Goal: Transaction & Acquisition: Book appointment/travel/reservation

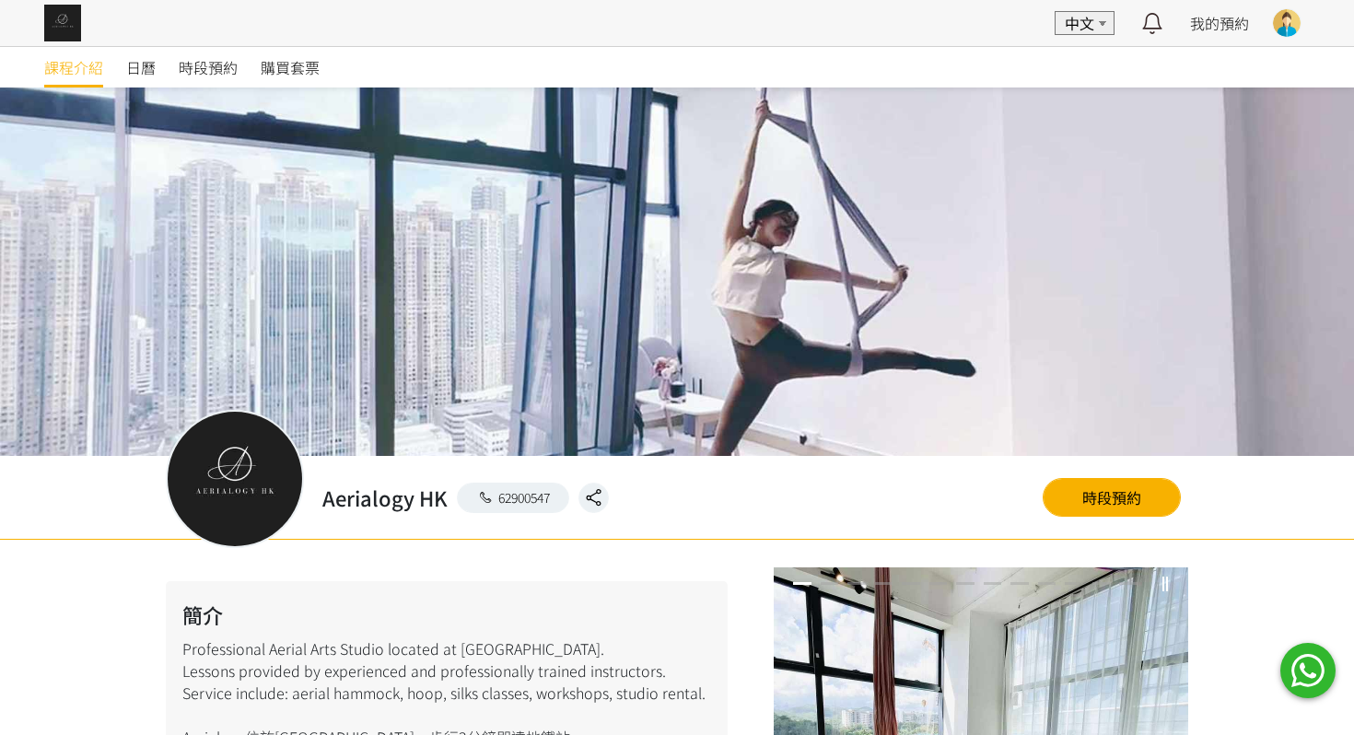
scroll to position [1200, 0]
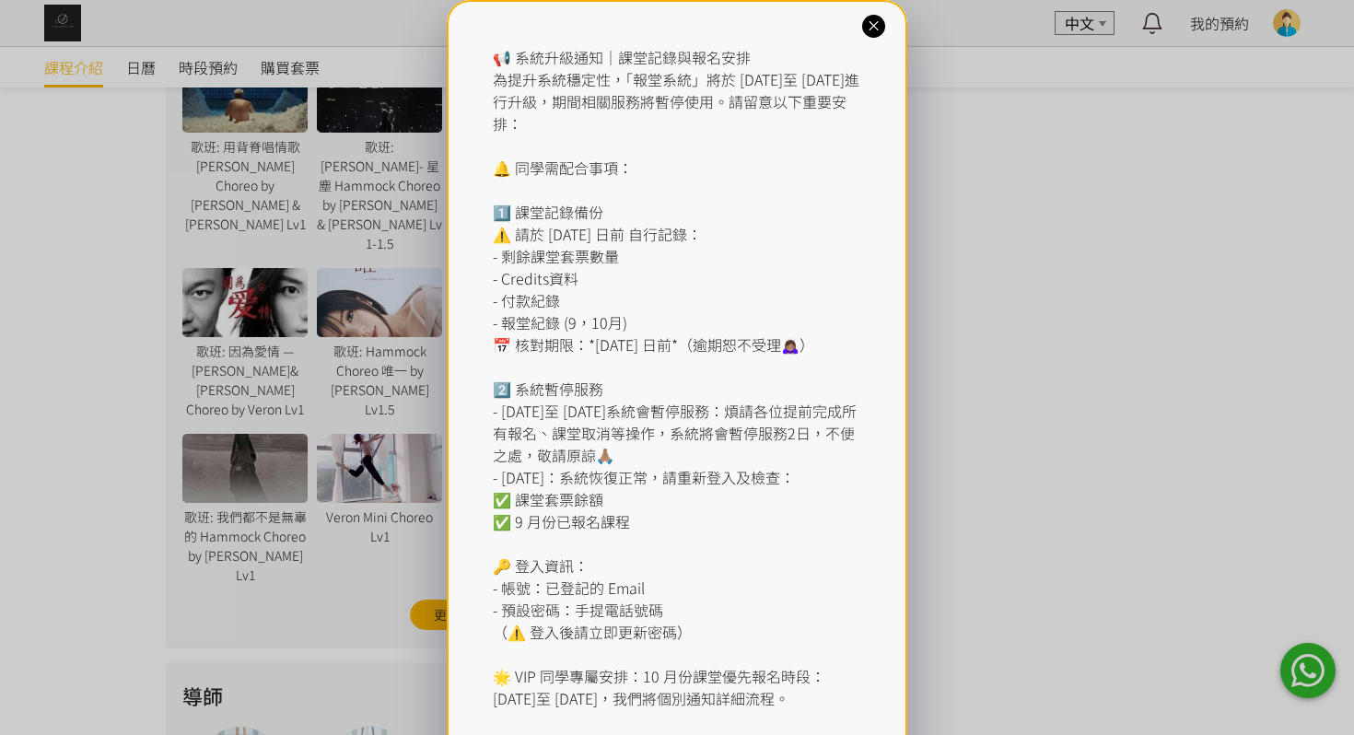
click at [199, 73] on div "📢 系統升級通知｜課堂記錄與報名安排 為提升系統穩定性，「報堂系統」將於 [DATE]至 [DATE]進行升級，期間相關服務將暫停使用。請留意以下重要安排： …" at bounding box center [677, 410] width 1354 height 821
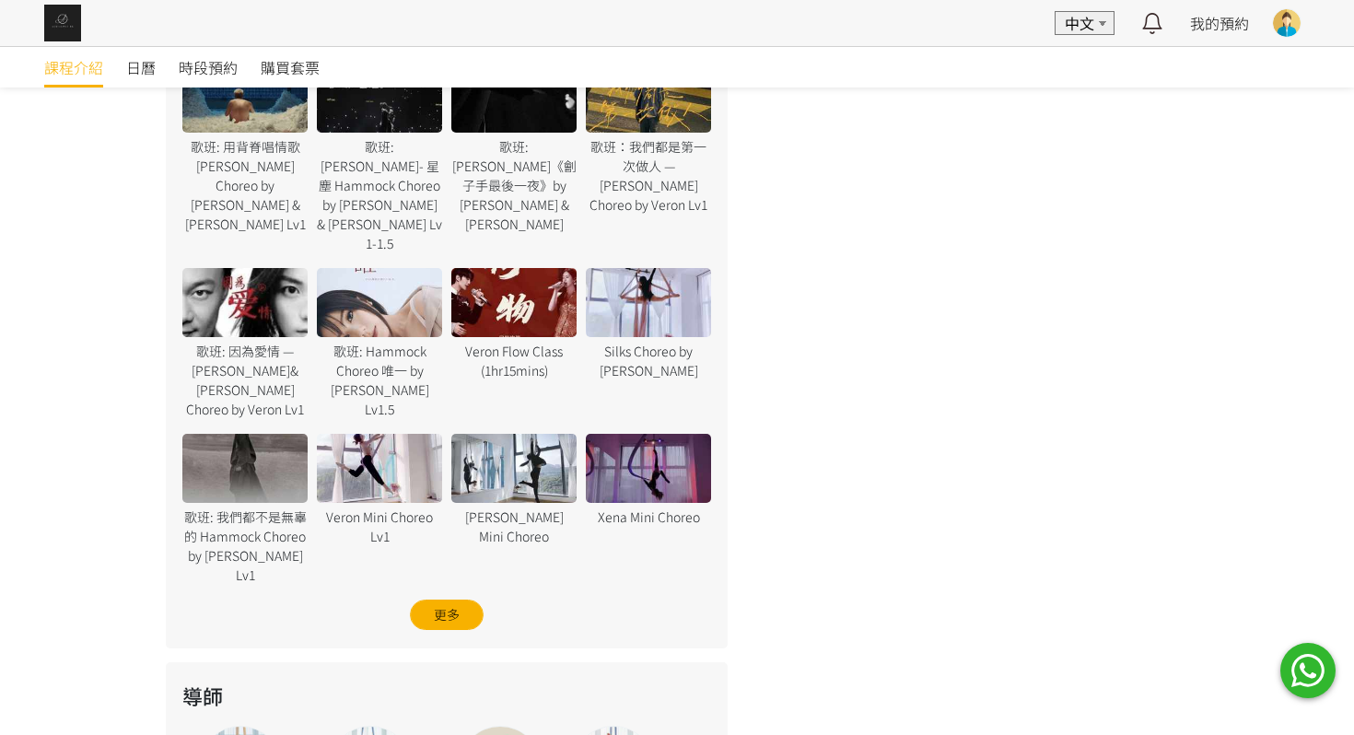
click at [199, 73] on span "時段預約" at bounding box center [208, 67] width 59 height 22
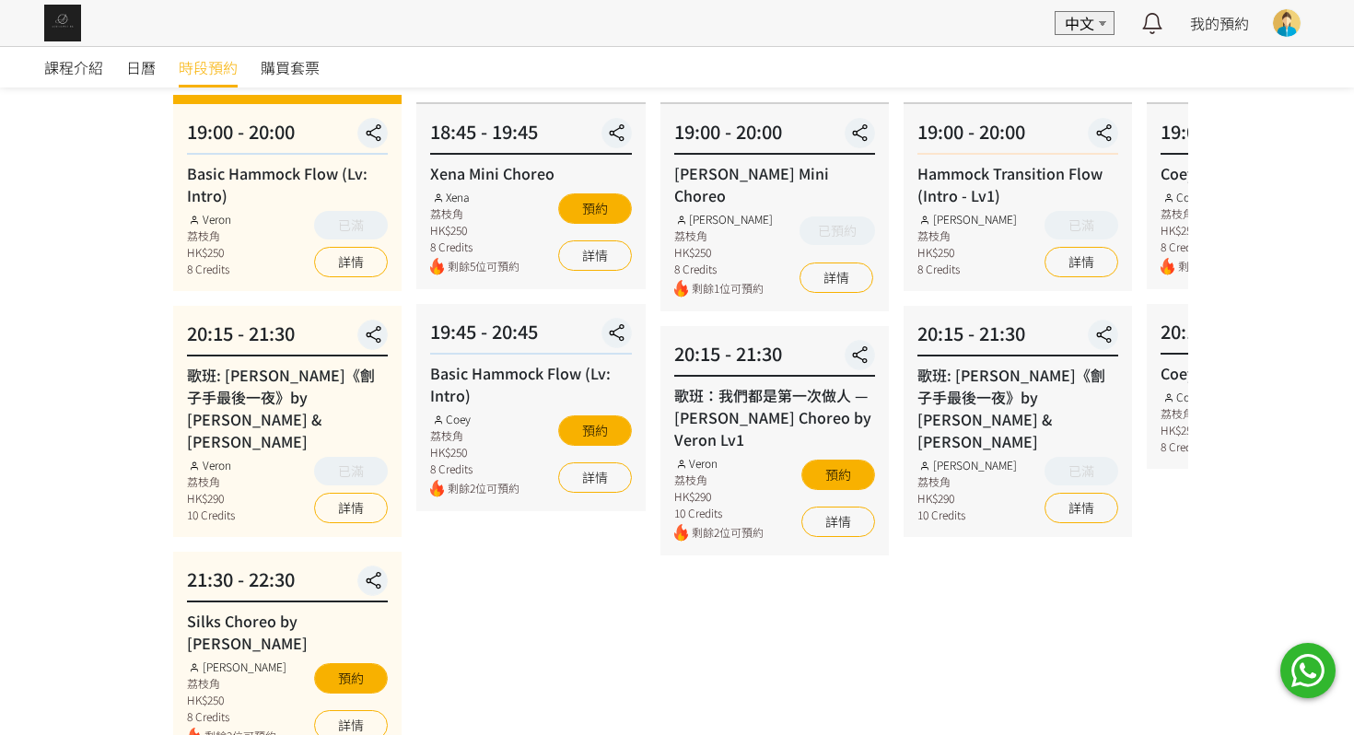
scroll to position [185, 0]
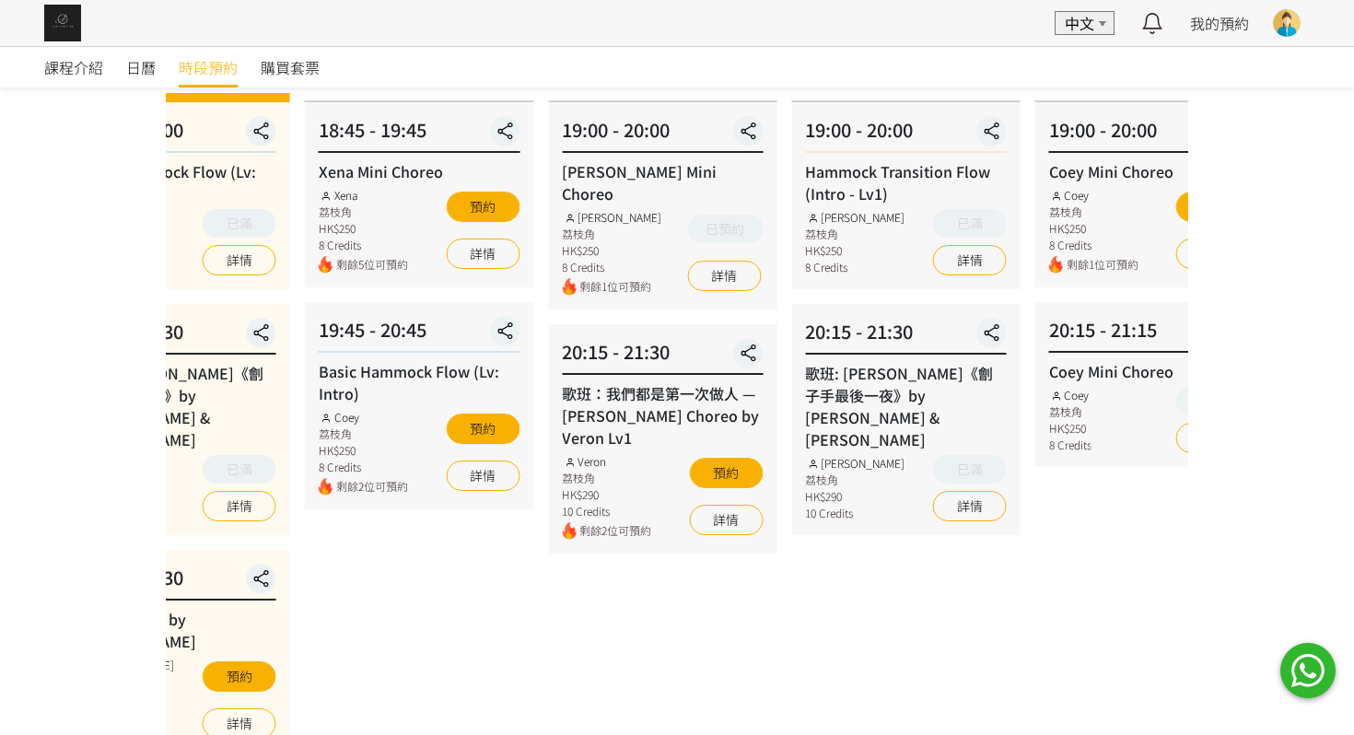
click at [613, 382] on div "歌班：我們都是第一次做人 — [PERSON_NAME] Choreo by Veron Lv1" at bounding box center [662, 415] width 201 height 66
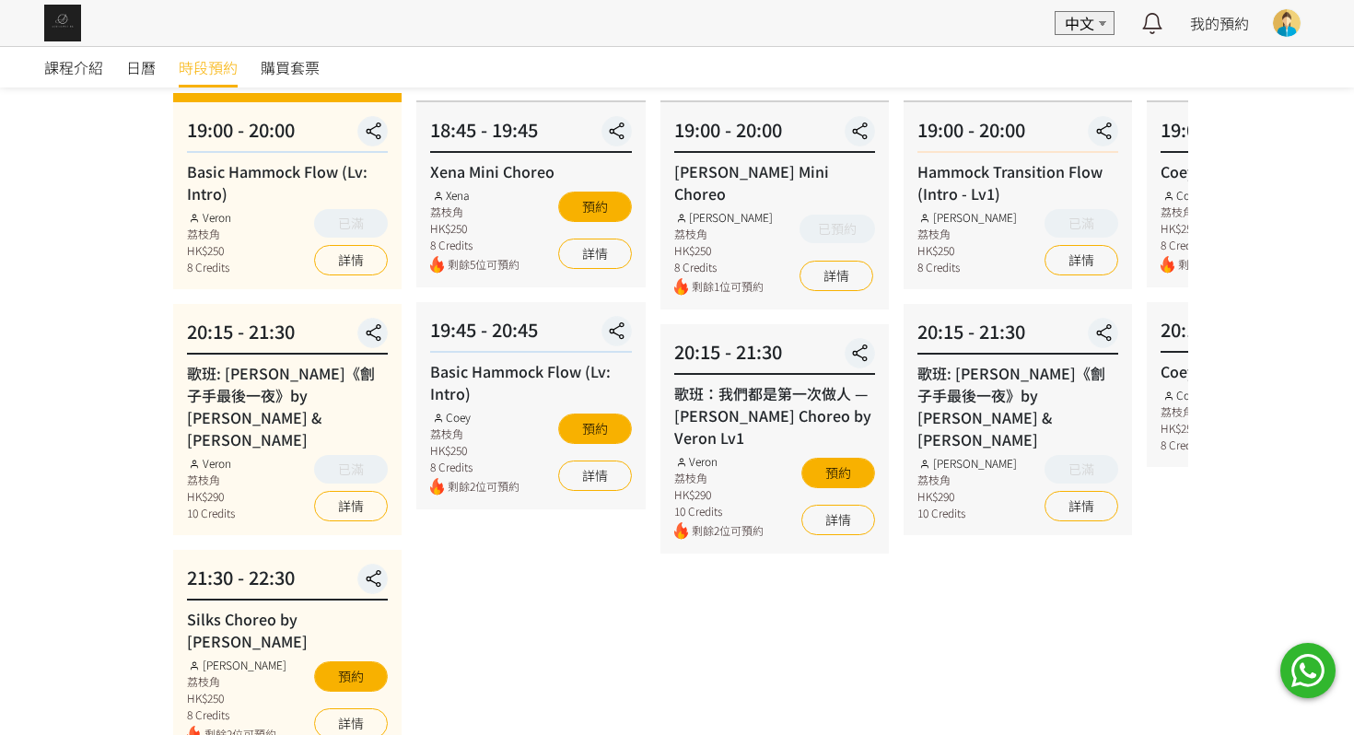
scroll to position [110, 0]
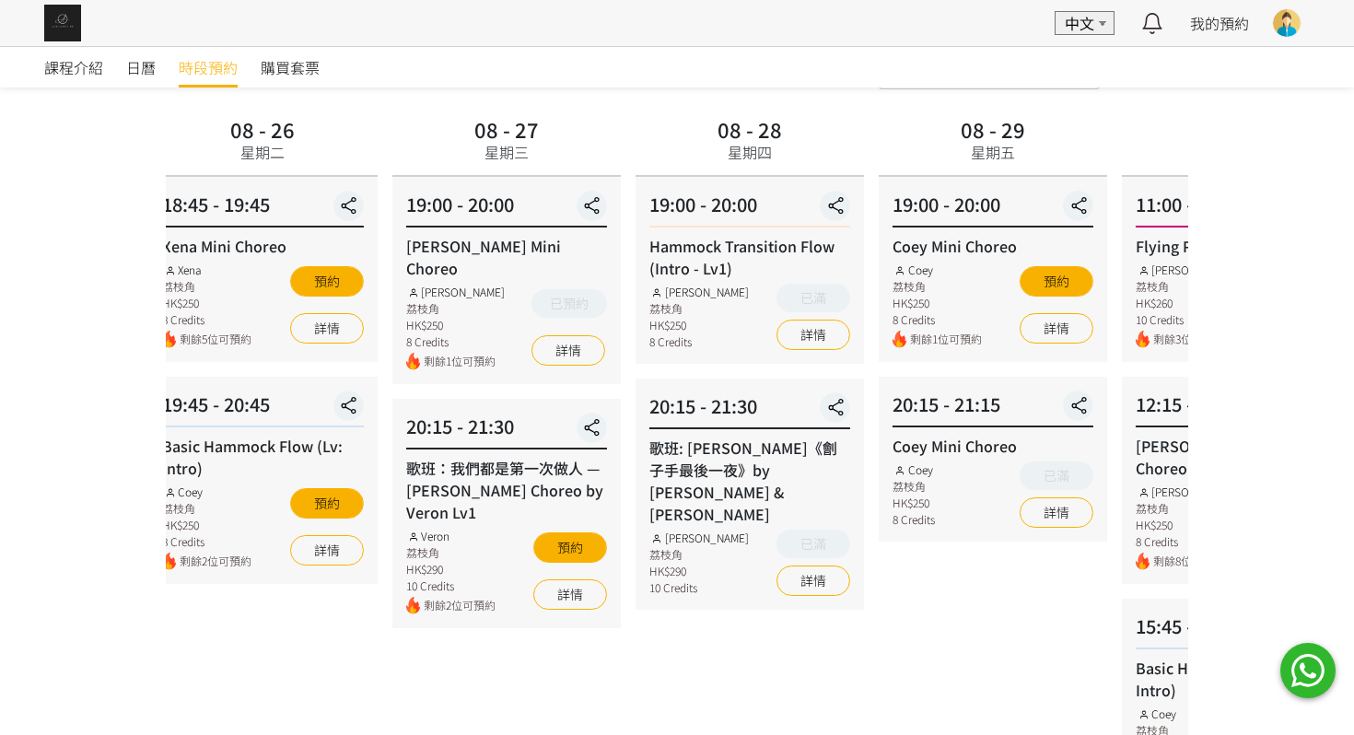
click at [649, 209] on div "19:00 - 20:00" at bounding box center [749, 209] width 201 height 37
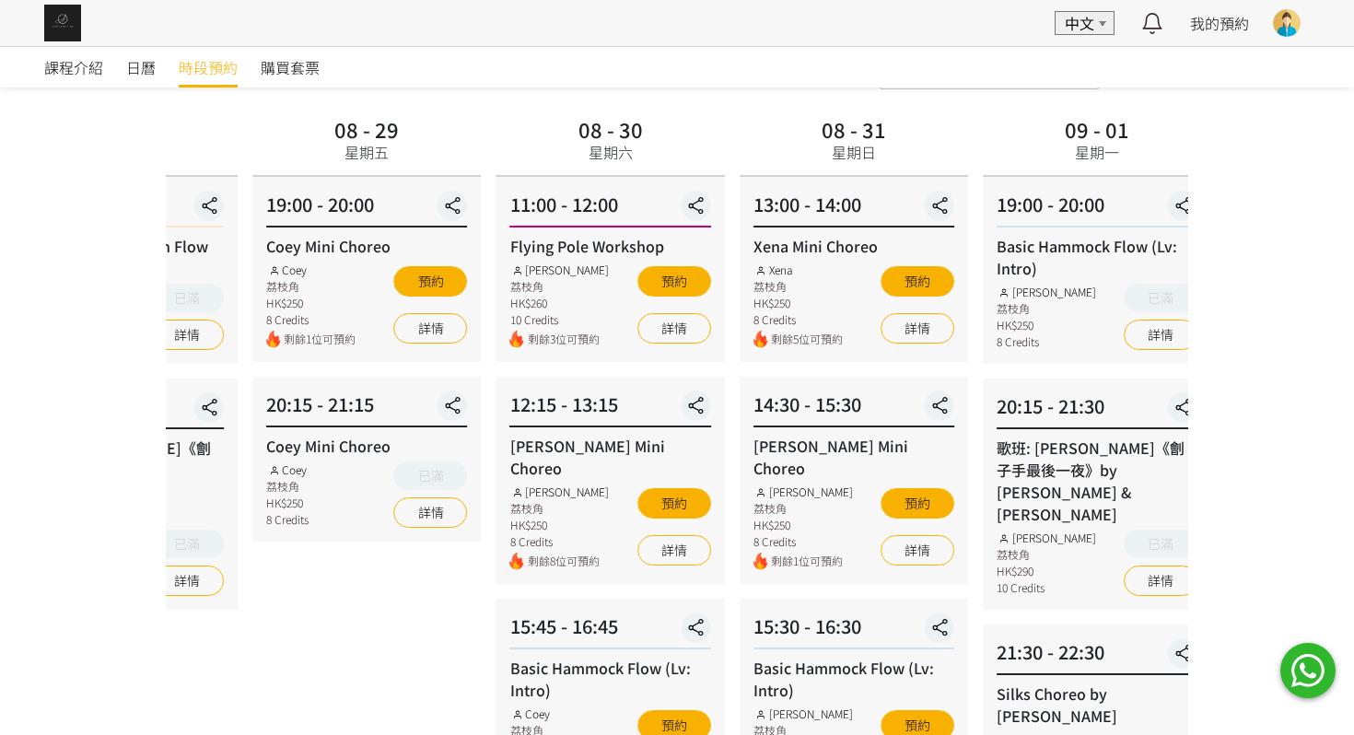
click at [476, 250] on div "19:00 - 20:00 Coey Mini Choreo Coey 荔枝角 HK$250 8 Credits 剩餘1位可預約 預約 詳情" at bounding box center [366, 269] width 228 height 185
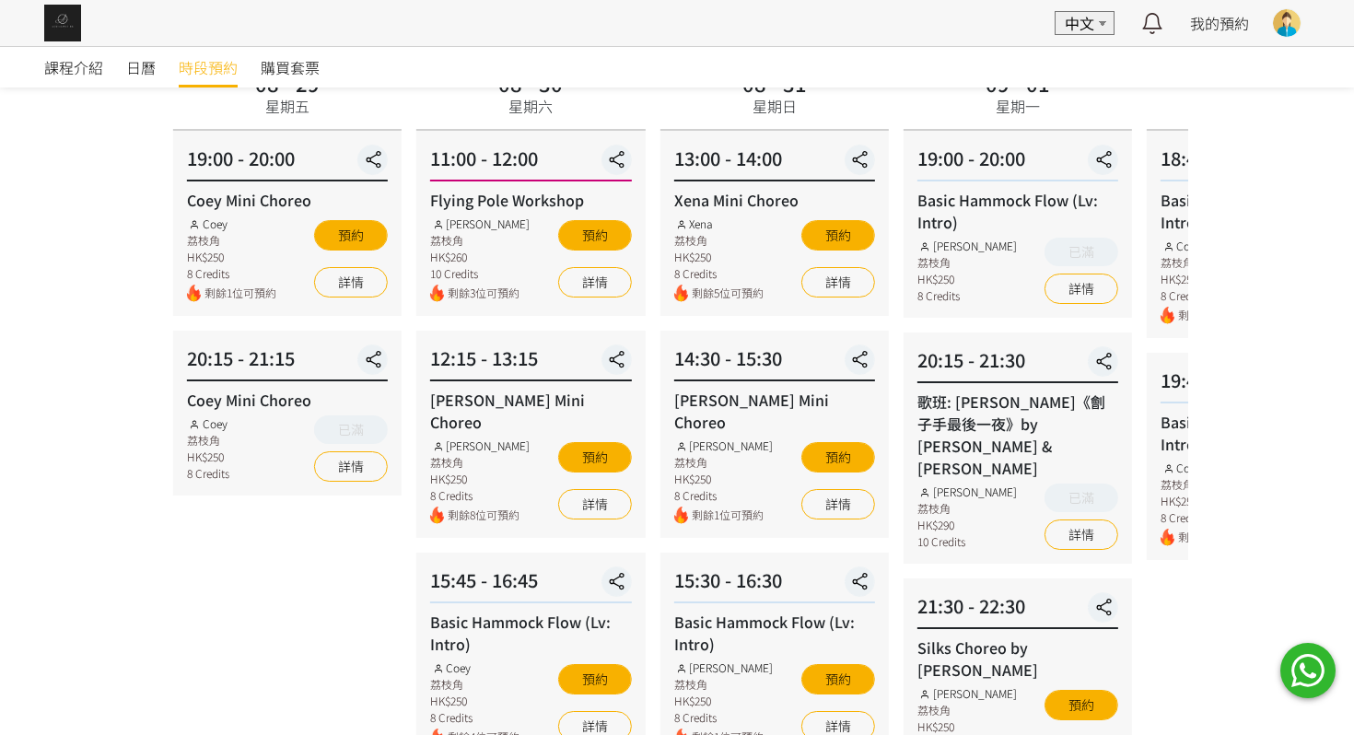
scroll to position [142, 0]
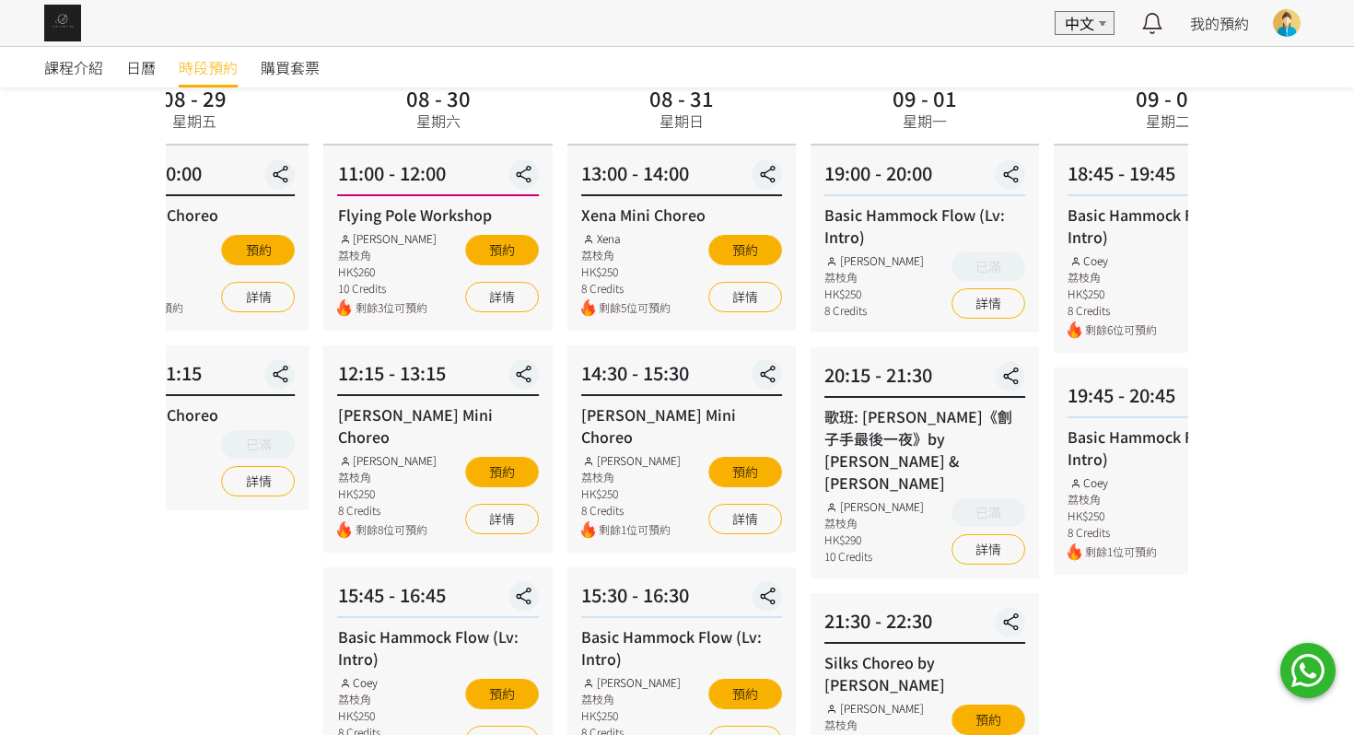
click at [866, 294] on div "Rachel Ng 荔枝角 HK$250 8 Credits" at bounding box center [873, 285] width 99 height 66
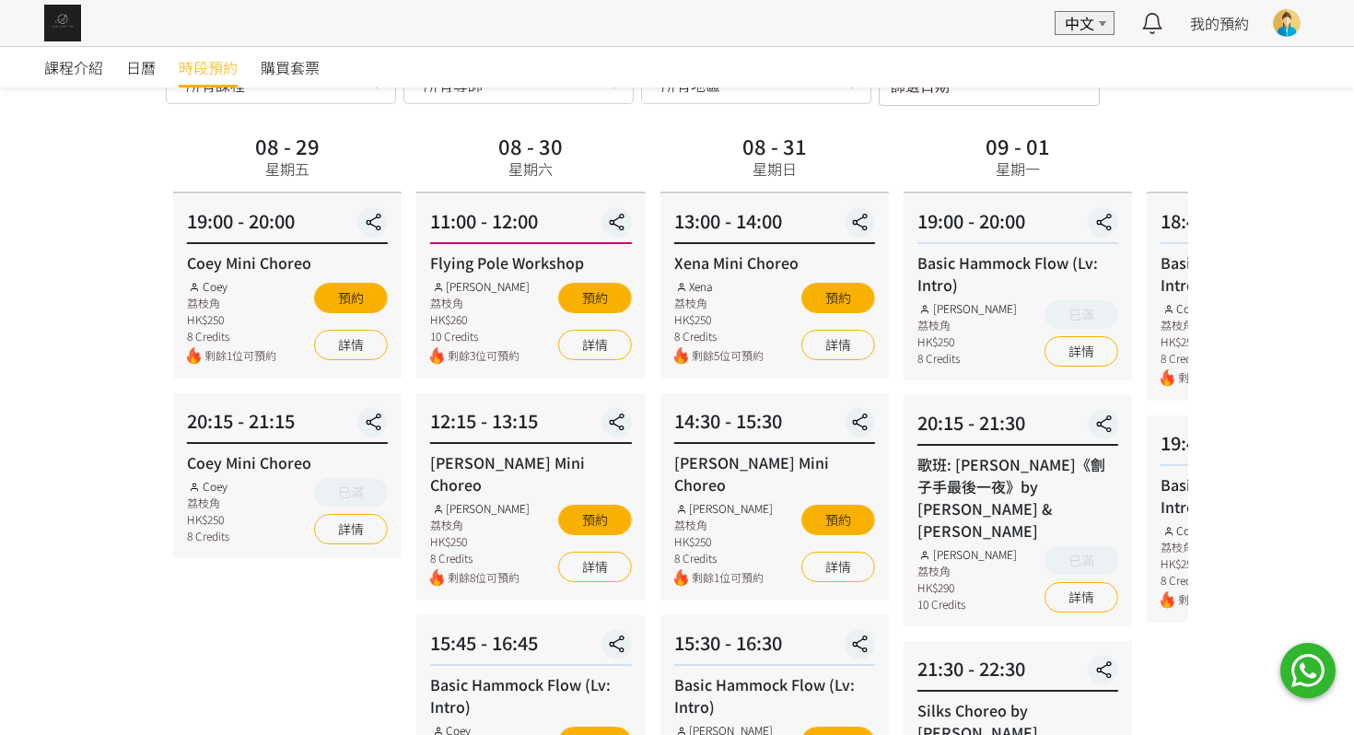
scroll to position [90, 0]
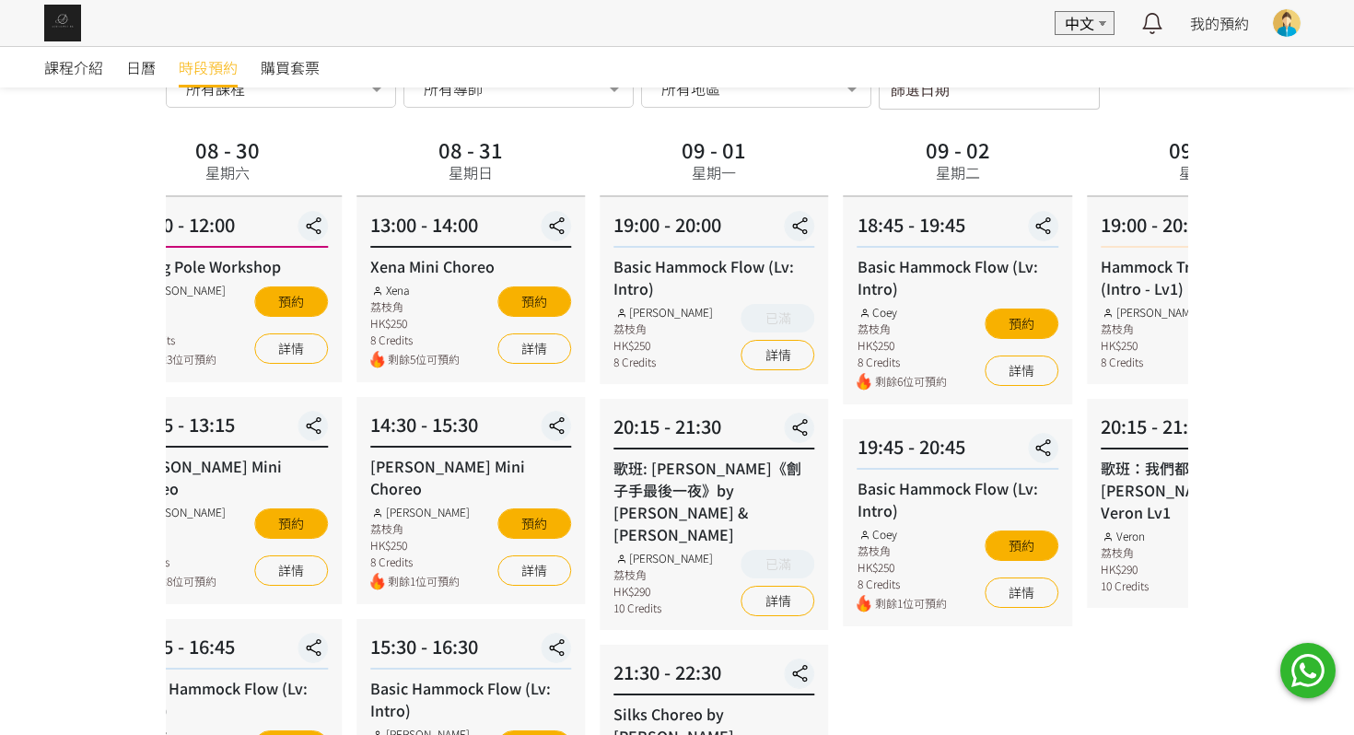
click at [679, 433] on div "20:15 - 21:30" at bounding box center [713, 431] width 201 height 37
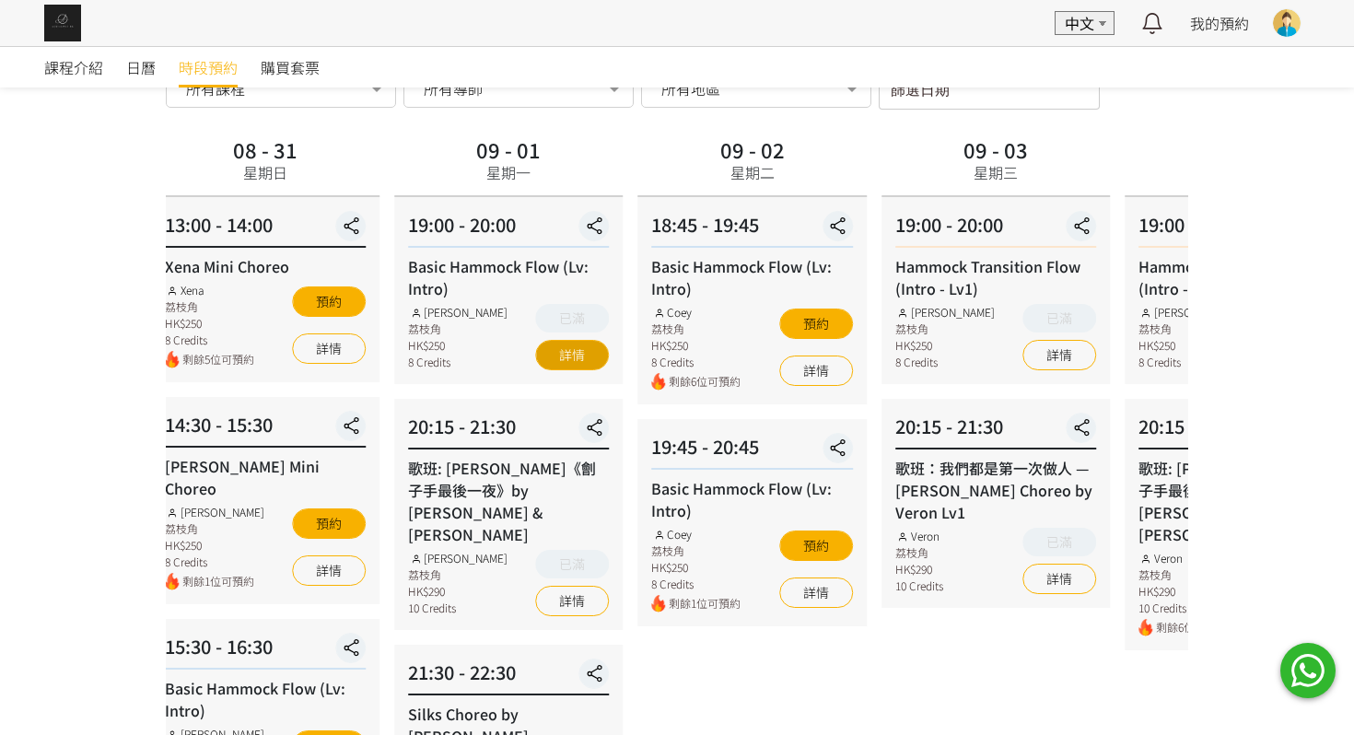
click at [571, 367] on div "09 - 01 星期一 19:00 - 20:00 Basic Hammock Flow (Lv: Intro) Rachel Ng 荔枝角 HK$250 8…" at bounding box center [508, 590] width 243 height 916
